Goal: Task Accomplishment & Management: Manage account settings

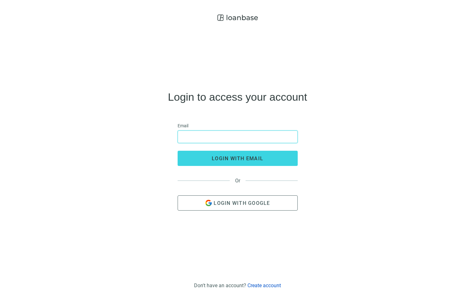
type input "**********"
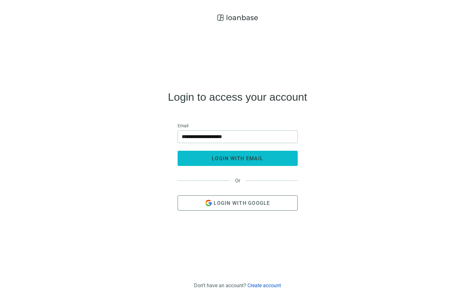
click at [253, 159] on span "login with email" at bounding box center [238, 158] width 52 height 6
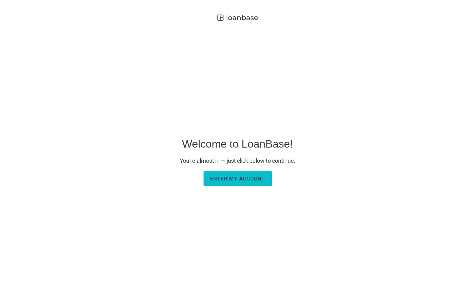
click at [251, 178] on span "Enter my account" at bounding box center [237, 179] width 55 height 6
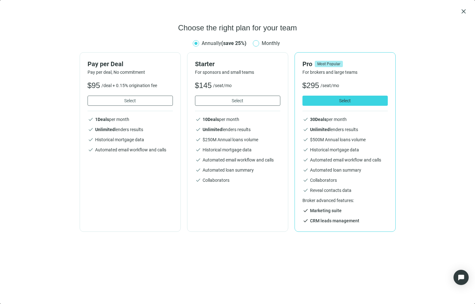
click at [259, 43] on span at bounding box center [256, 43] width 6 height 6
click at [348, 104] on button "Select" at bounding box center [345, 101] width 85 height 10
click at [463, 10] on span "close" at bounding box center [464, 12] width 8 height 8
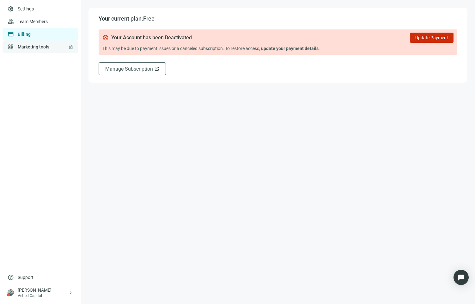
click at [35, 47] on link "Marketing tools lock" at bounding box center [34, 46] width 32 height 5
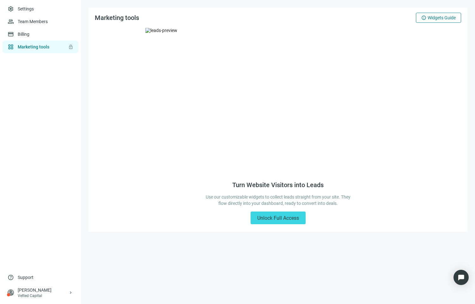
click at [439, 18] on span "Widgets Guide" at bounding box center [442, 17] width 28 height 5
